Goal: Task Accomplishment & Management: Manage account settings

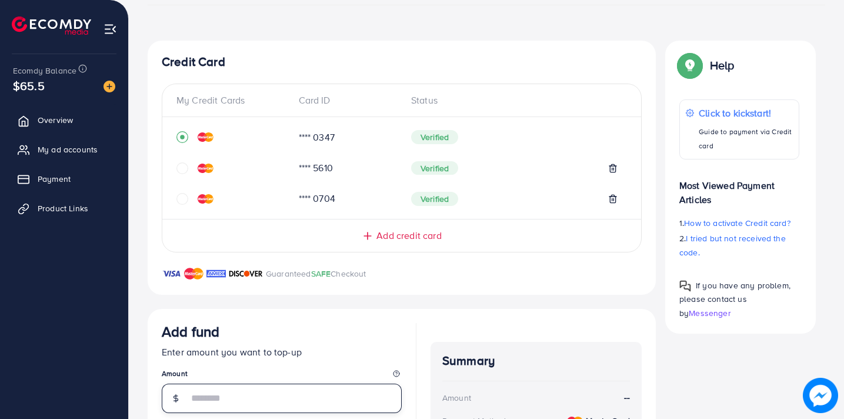
scroll to position [186, 0]
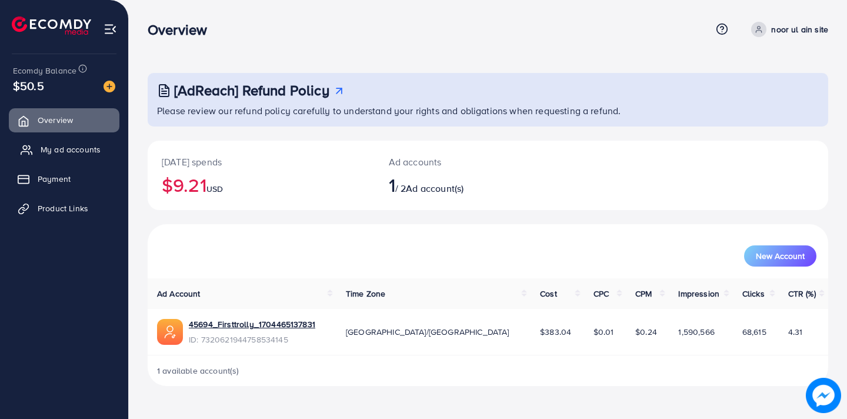
click at [76, 151] on span "My ad accounts" at bounding box center [71, 150] width 60 height 12
